Goal: Transaction & Acquisition: Subscribe to service/newsletter

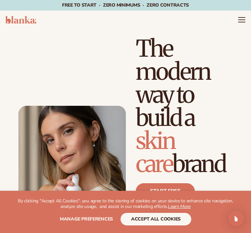
click at [91, 221] on span "Manage preferences" at bounding box center [86, 219] width 53 height 6
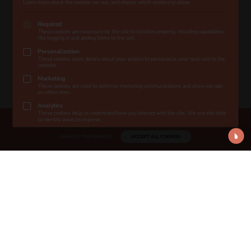
scroll to position [83, 0]
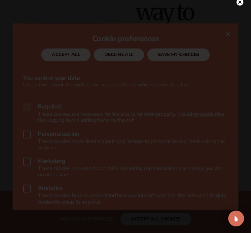
click at [242, 2] on circle at bounding box center [239, 2] width 7 height 7
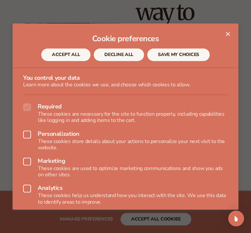
scroll to position [0, 0]
click at [186, 53] on button "SAVE MY CHOICES" at bounding box center [178, 55] width 62 height 13
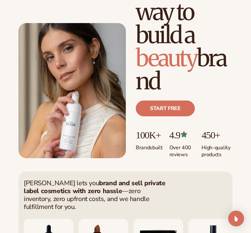
click at [174, 113] on link "Start free" at bounding box center [165, 109] width 59 height 16
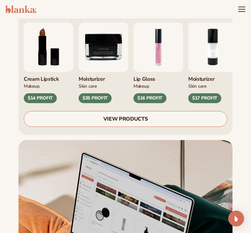
scroll to position [279, 0]
click at [179, 114] on link "VIEW PRODUCTS" at bounding box center [125, 120] width 203 height 16
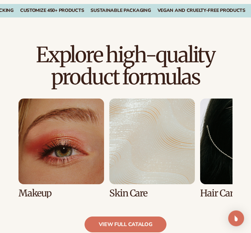
scroll to position [392, 0]
click at [55, 155] on link "1 / 8" at bounding box center [61, 149] width 86 height 100
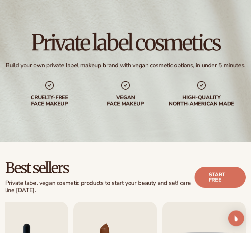
scroll to position [32, 0]
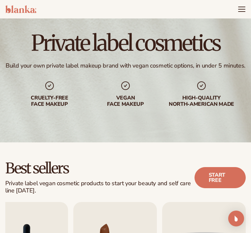
click at [228, 183] on link "Start free" at bounding box center [219, 177] width 51 height 21
